Goal: Check status: Check status

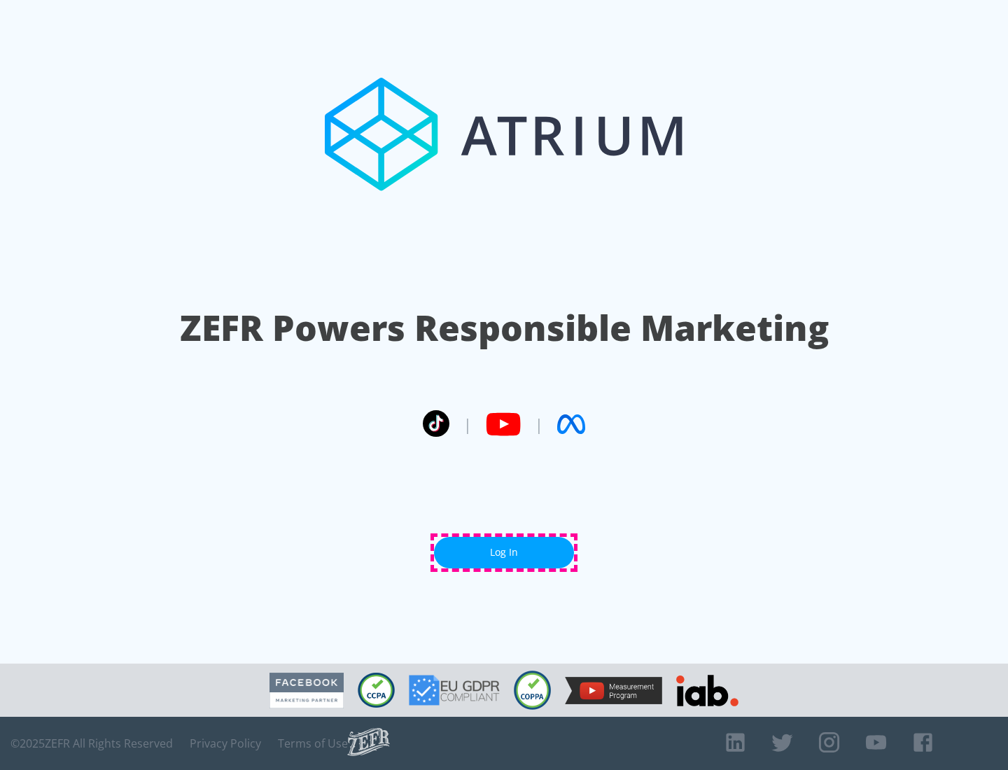
click at [504, 552] on link "Log In" at bounding box center [504, 552] width 140 height 31
